Goal: Check status: Check status

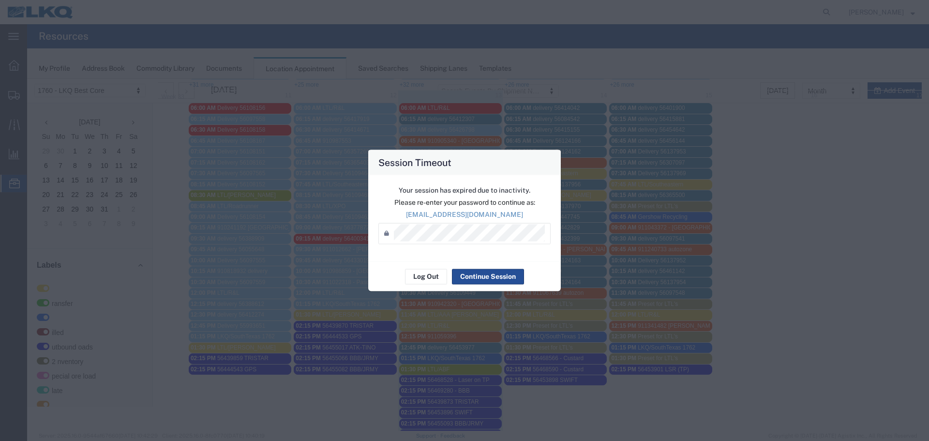
scroll to position [145, 0]
drag, startPoint x: 914, startPoint y: 304, endPoint x: 920, endPoint y: 298, distance: 8.9
click at [920, 300] on div "Session Timeout Your session has expired due to inactivity. Please re-enter you…" at bounding box center [464, 220] width 929 height 441
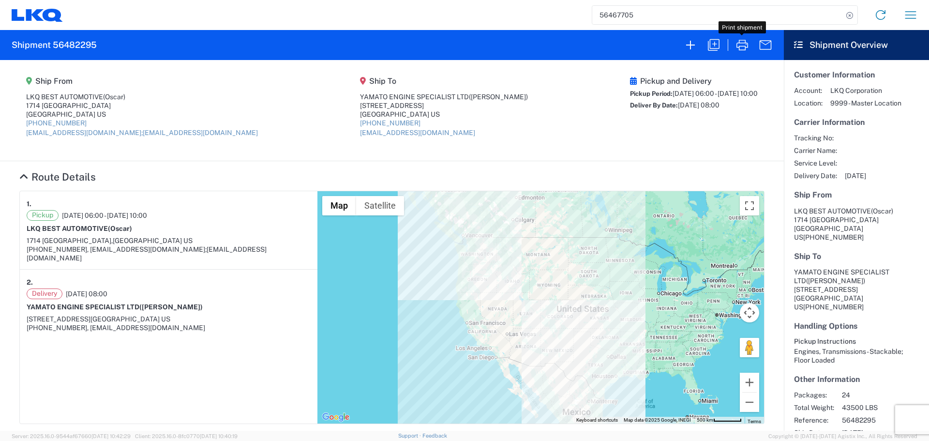
click at [710, 18] on input "56467705" at bounding box center [717, 15] width 251 height 18
type input "5"
type input "56412296"
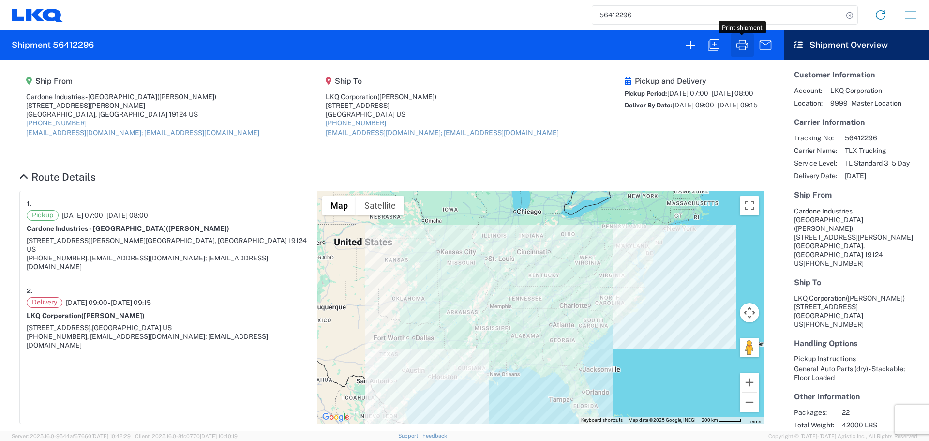
click at [742, 39] on icon "button" at bounding box center [742, 44] width 15 height 15
